Goal: Task Accomplishment & Management: Manage account settings

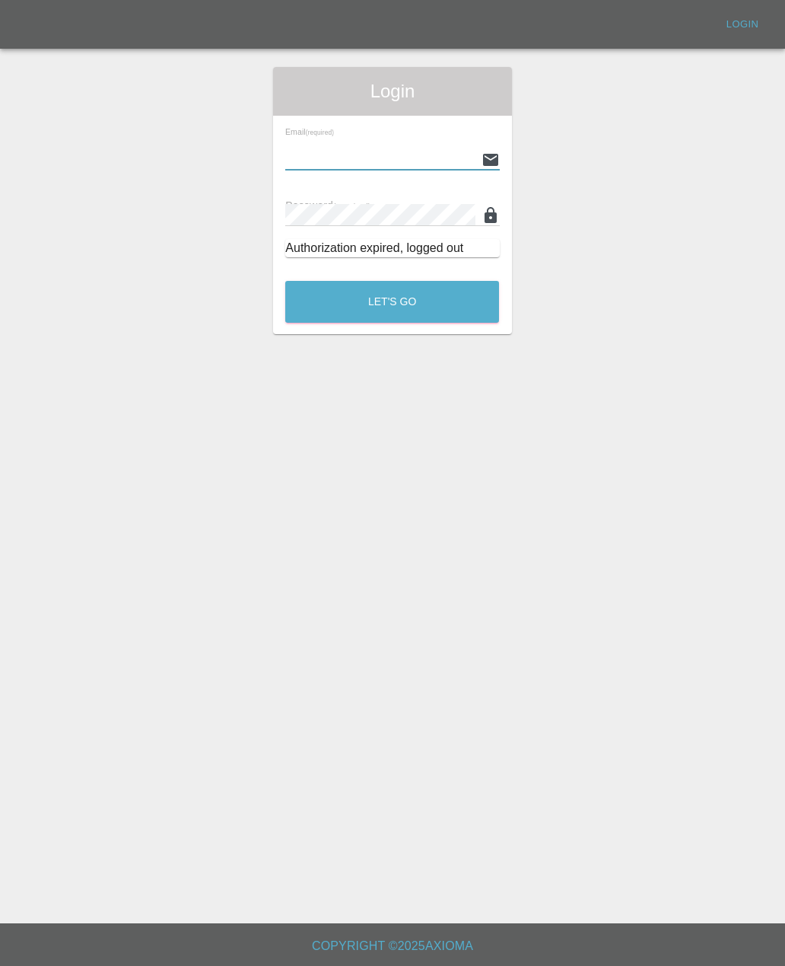
type input "[PERSON_NAME][EMAIL_ADDRESS][PERSON_NAME][DOMAIN_NAME]"
click at [392, 301] on button "Let's Go" at bounding box center [392, 302] width 214 height 42
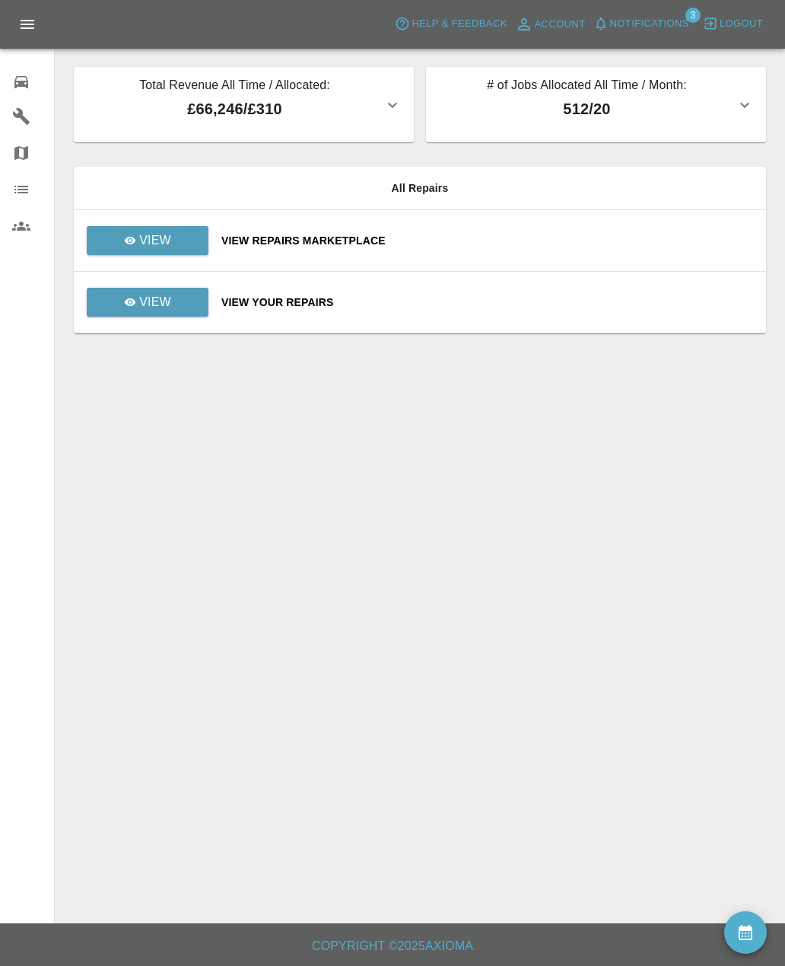
click at [659, 27] on span "Notifications" at bounding box center [649, 24] width 79 height 18
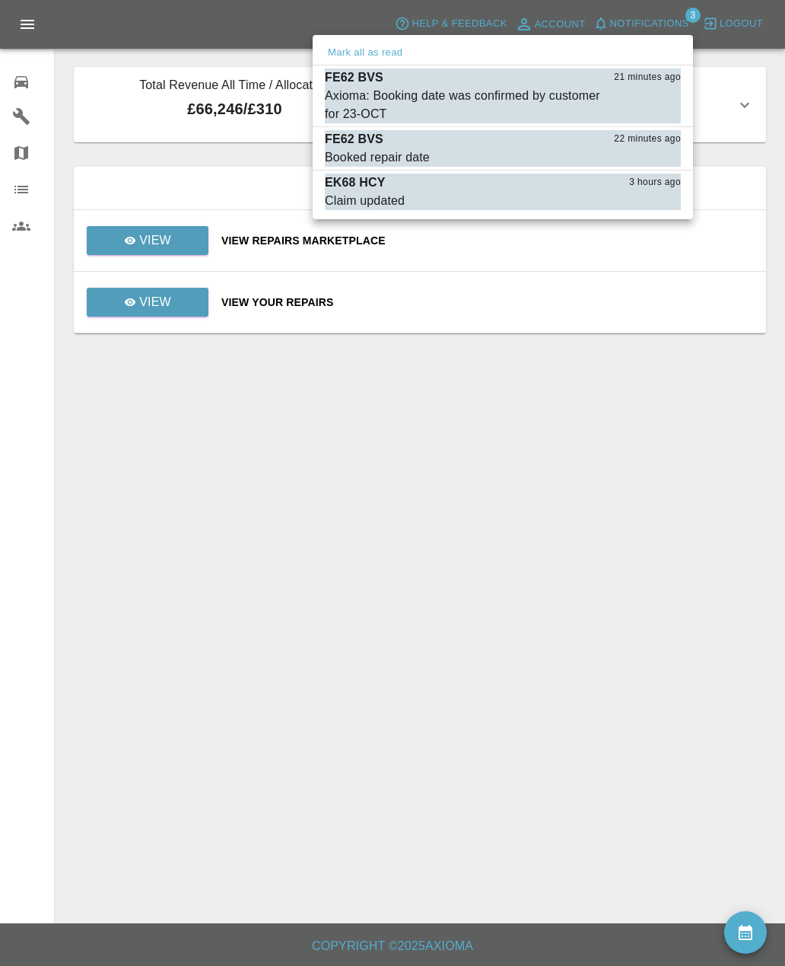
click at [577, 97] on div "Axioma: Booking date was confirmed by customer for 23-OCT" at bounding box center [465, 105] width 280 height 37
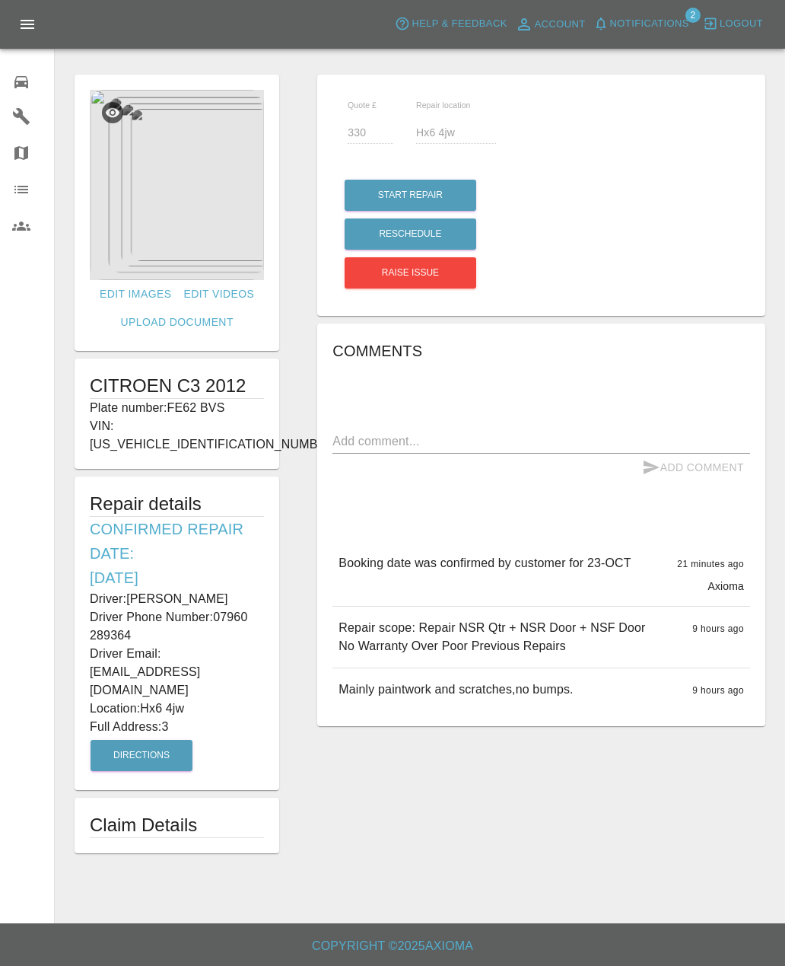
click at [27, 88] on icon at bounding box center [21, 82] width 14 height 12
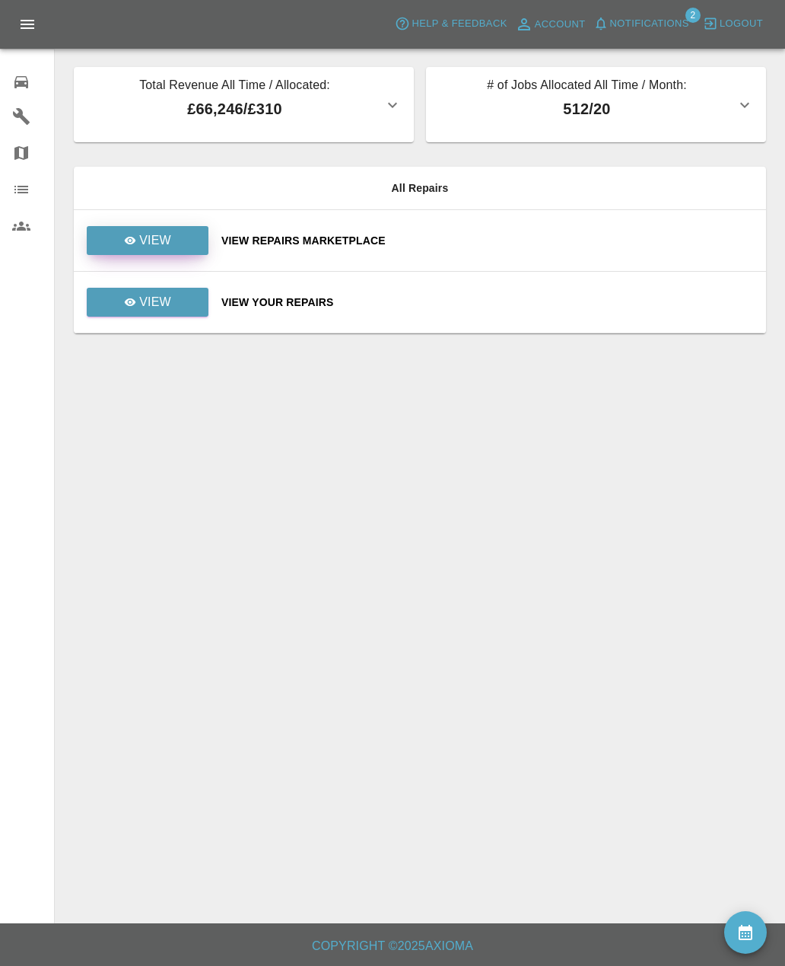
click at [162, 242] on p "View" at bounding box center [155, 240] width 32 height 18
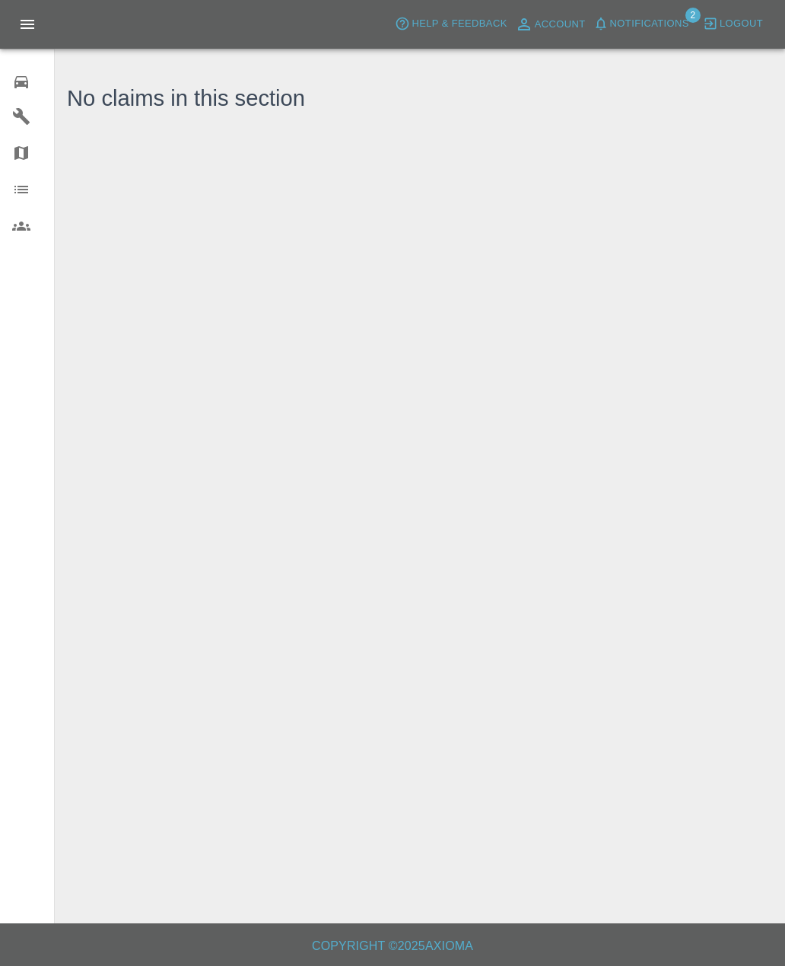
click at [677, 19] on span "Notifications" at bounding box center [649, 24] width 79 height 18
